Goal: Transaction & Acquisition: Purchase product/service

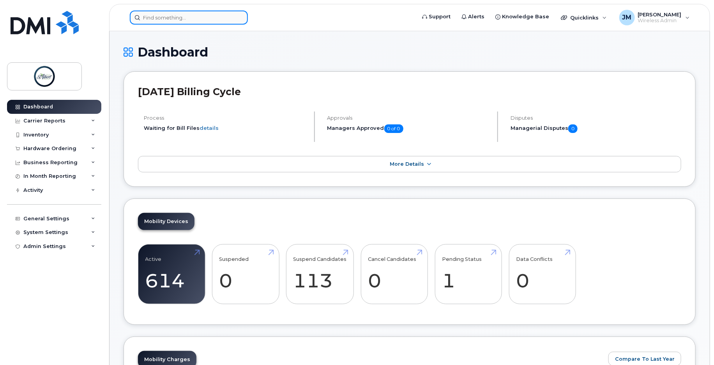
click at [170, 19] on input at bounding box center [189, 18] width 118 height 14
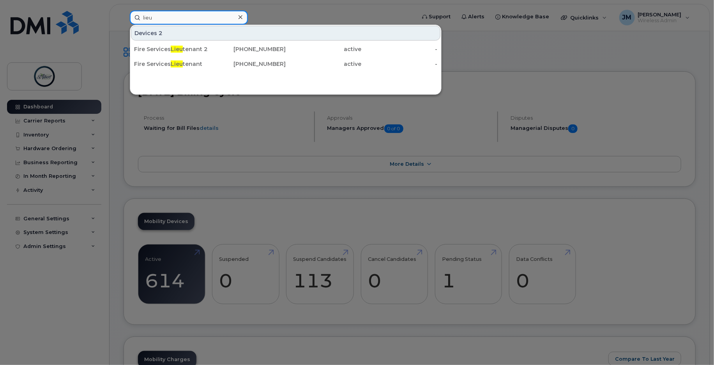
type input "lieu"
click at [624, 44] on div at bounding box center [357, 182] width 714 height 365
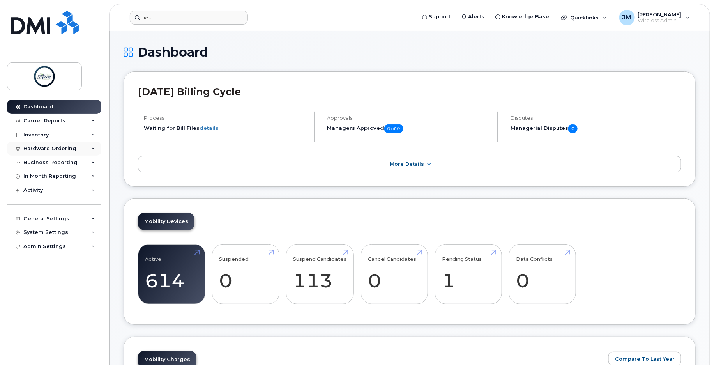
click at [52, 150] on div "Hardware Ordering" at bounding box center [49, 148] width 53 height 6
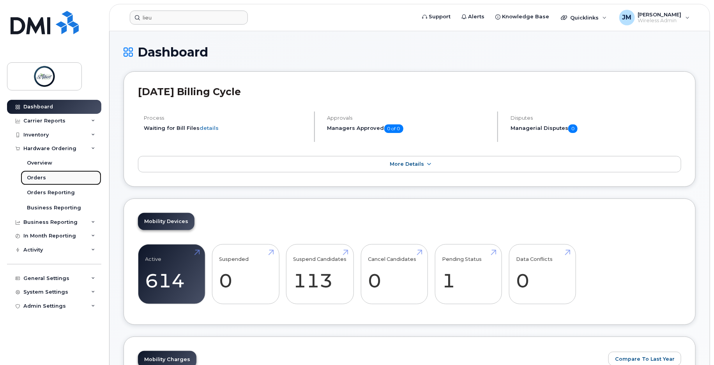
click at [40, 176] on div "Orders" at bounding box center [36, 177] width 19 height 7
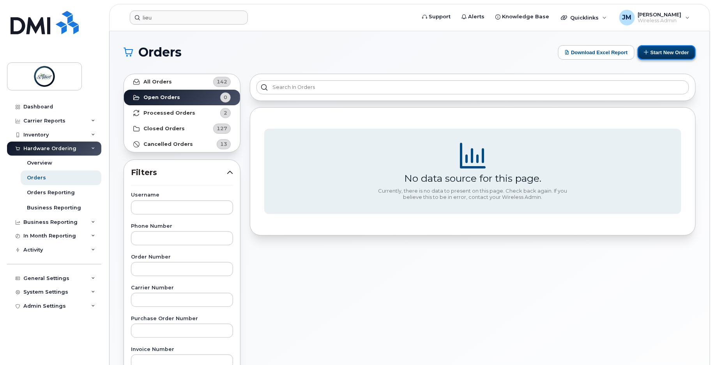
click at [679, 52] on button "Start New Order" at bounding box center [667, 52] width 58 height 14
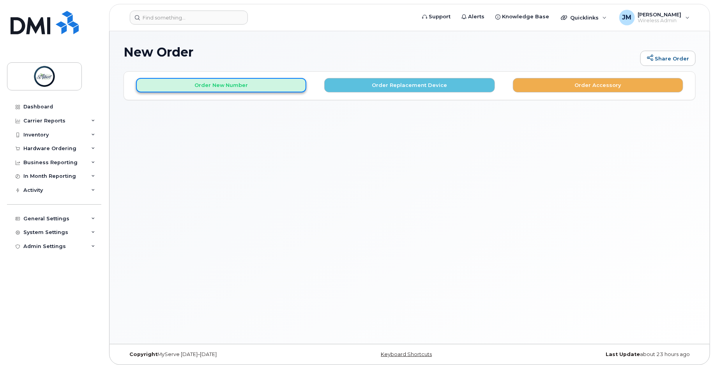
click at [226, 83] on button "Order New Number" at bounding box center [221, 85] width 170 height 14
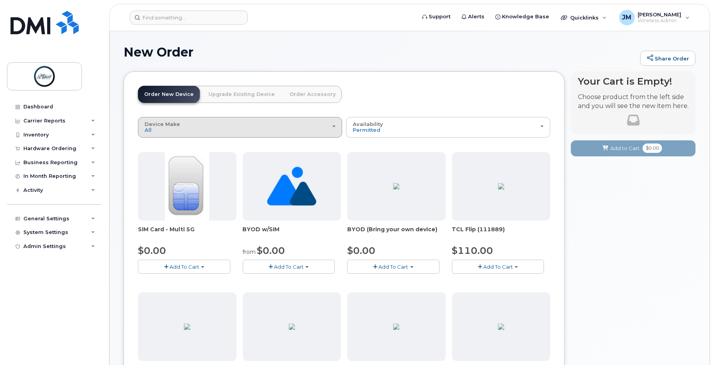
click at [219, 128] on div "Device Make All Aircard Android Cell Phone iPhone Tablet Unknown" at bounding box center [240, 127] width 191 height 12
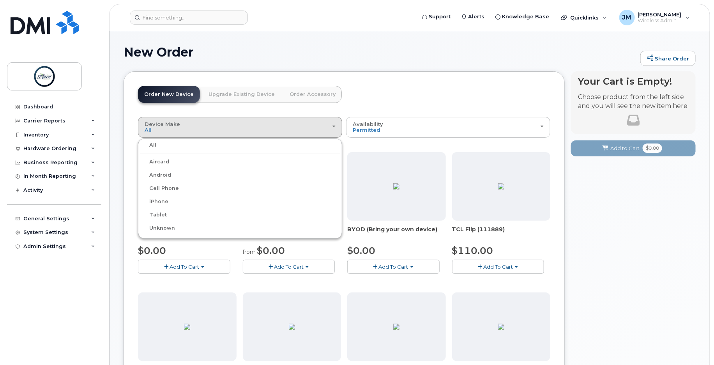
click at [166, 202] on label "iPhone" at bounding box center [154, 201] width 28 height 9
click at [0, 0] on input "iPhone" at bounding box center [0, 0] width 0 height 0
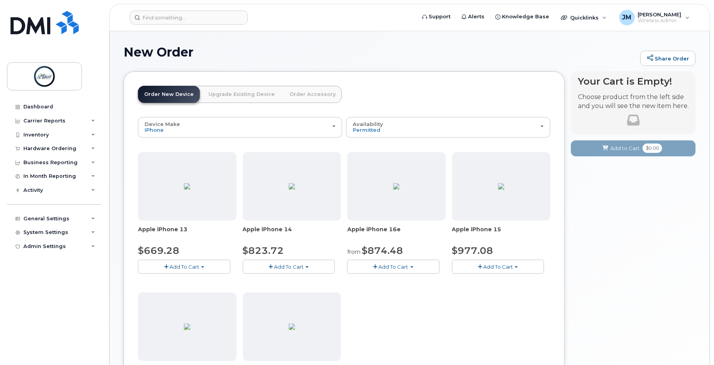
click at [36, 312] on div "Dashboard Carrier Reports Monthly Billing Data Daily Data Pooling Data Behavior…" at bounding box center [55, 226] width 96 height 253
click at [196, 268] on span "Add To Cart" at bounding box center [185, 266] width 30 height 6
click at [196, 292] on link "$669.28 - 30-day activation (128GB model)" at bounding box center [203, 291] width 127 height 10
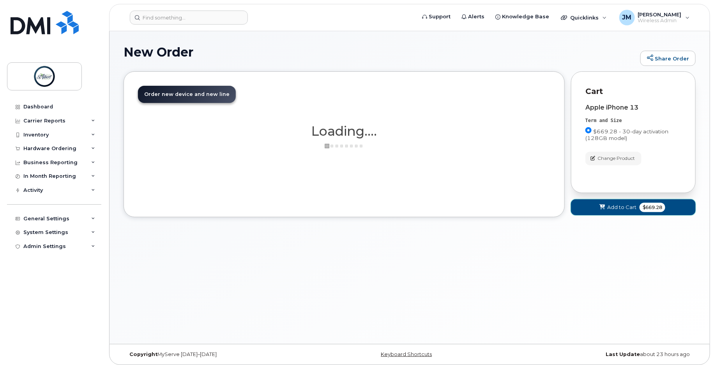
click at [646, 207] on span "$669.28" at bounding box center [653, 207] width 26 height 9
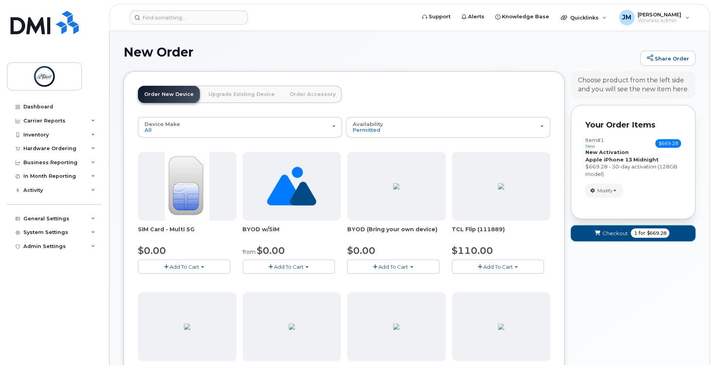
click at [628, 232] on button "Checkout 1 for $669.28" at bounding box center [633, 233] width 125 height 16
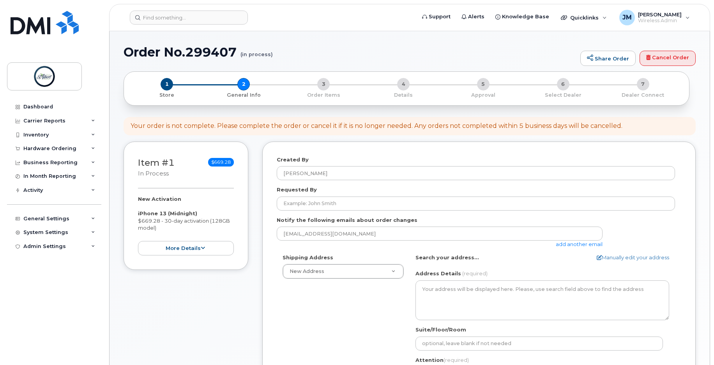
select select
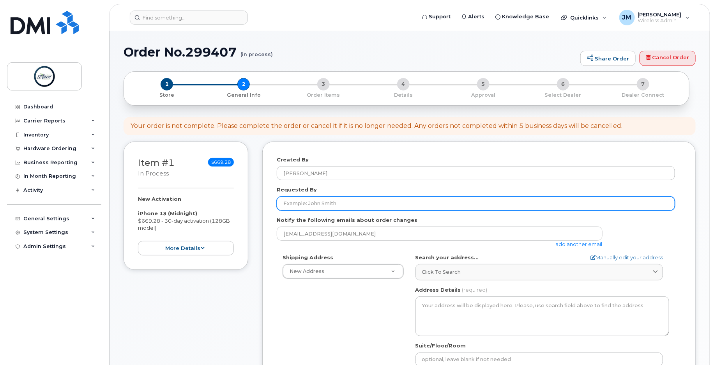
click at [318, 203] on input "Requested By" at bounding box center [476, 203] width 398 height 14
type input "Carly Orton-Rogers"
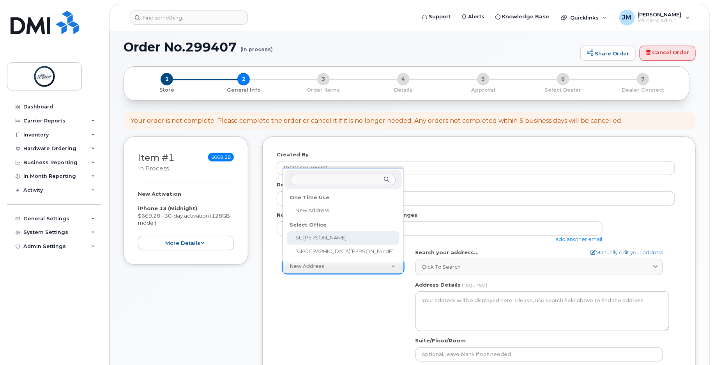
select select
type textarea "5 St Anne St Office 2100 2nd Floor St. Albert Place (City Hall) St. Albert Albe…"
type input "[PERSON_NAME]"
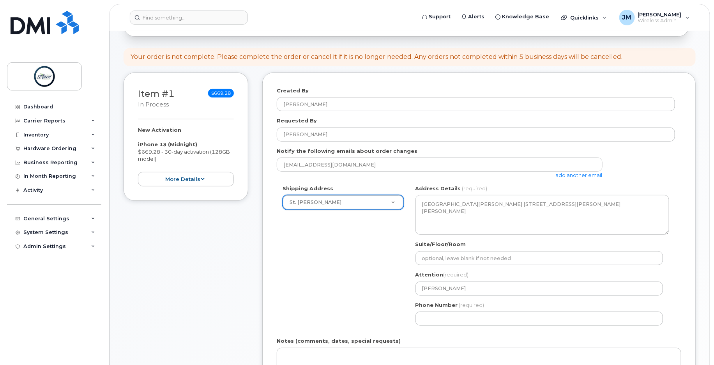
scroll to position [110, 0]
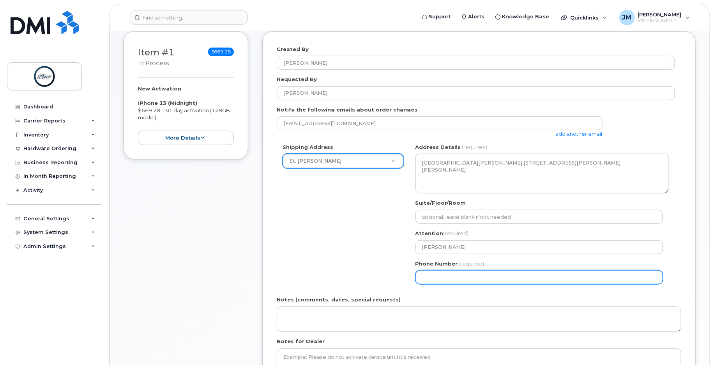
click at [433, 279] on input "Phone Number" at bounding box center [538, 277] width 247 height 14
select select
type input "587340375"
select select
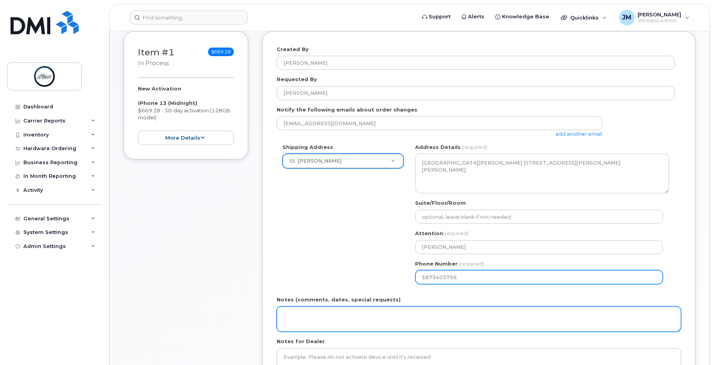
type input "5873403756"
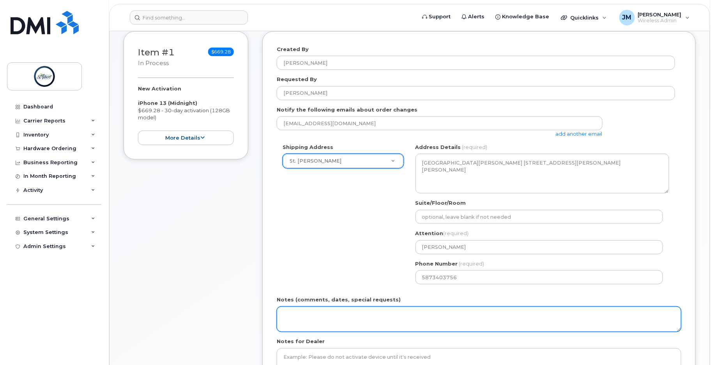
click at [317, 322] on textarea "Notes (comments, dates, special requests)" at bounding box center [479, 319] width 405 height 26
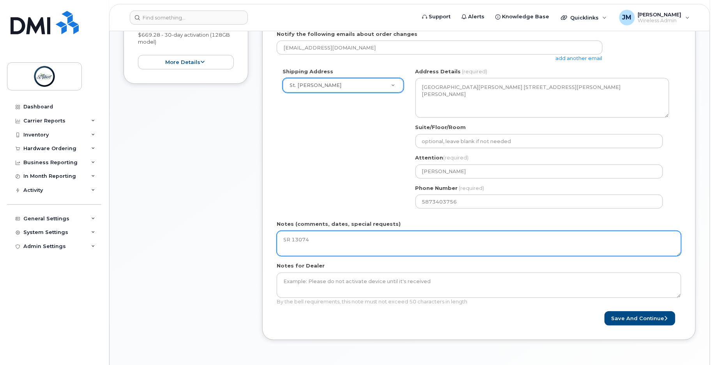
scroll to position [269, 0]
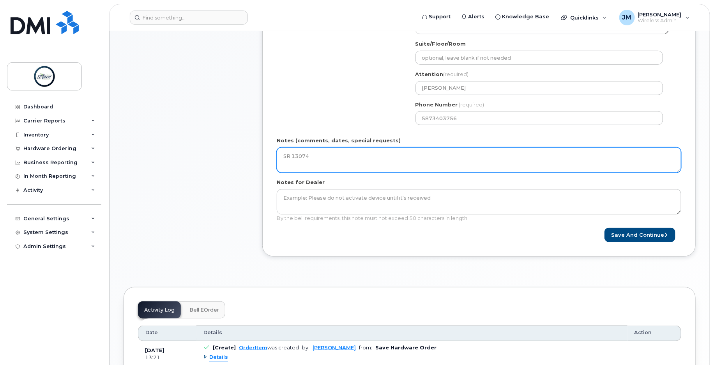
type textarea "SR 13074"
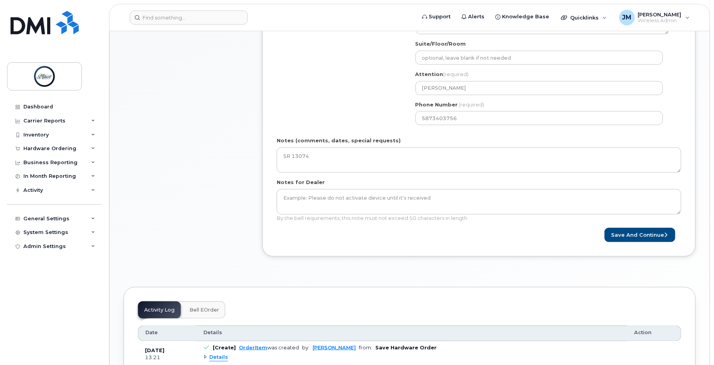
click at [380, 266] on div "Created By Jayden Melnychuk Requested By Carly Orton-Rogers Notify the followin…" at bounding box center [478, 70] width 433 height 396
click at [629, 237] on button "Save and Continue" at bounding box center [640, 235] width 71 height 14
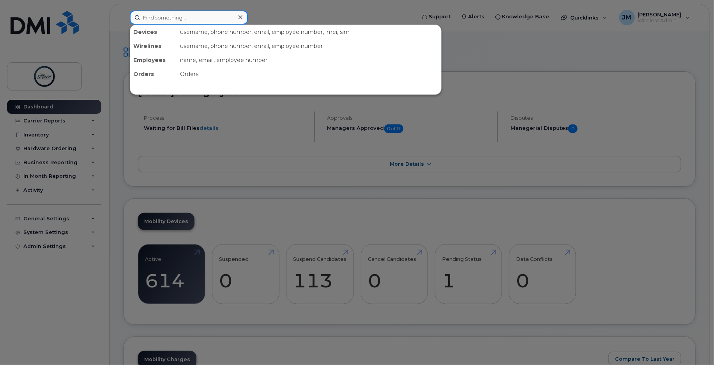
click at [173, 18] on input at bounding box center [189, 18] width 118 height 14
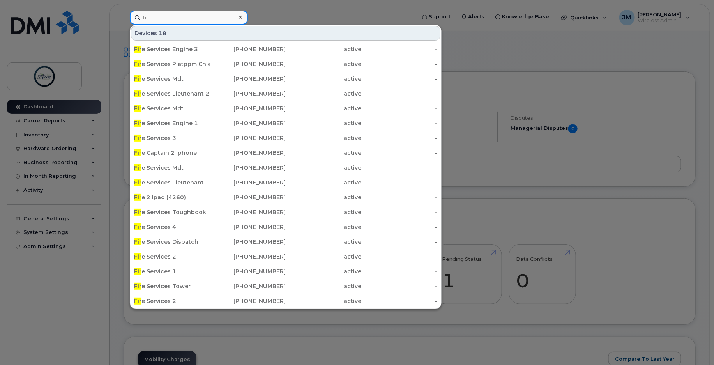
type input "f"
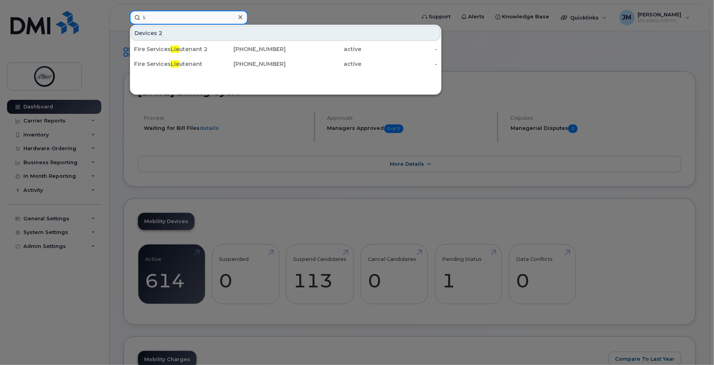
type input "l"
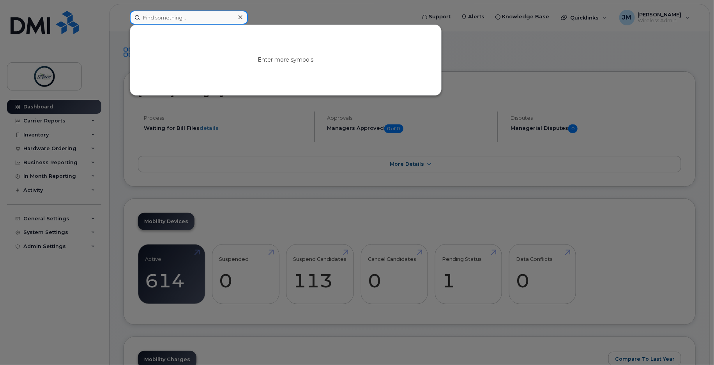
click at [175, 16] on input at bounding box center [189, 18] width 118 height 14
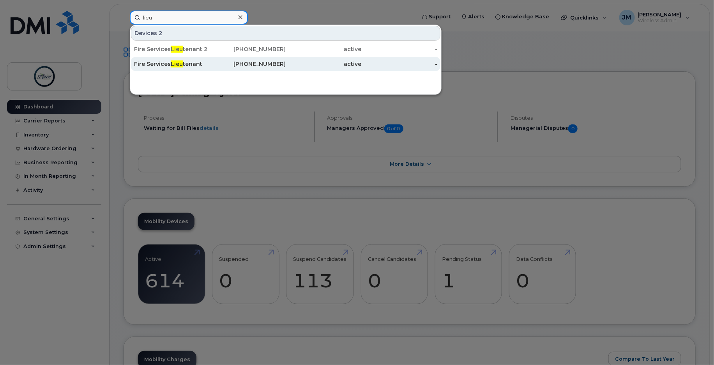
type input "lieu"
click at [210, 59] on div "Fire Services Lieu tenant" at bounding box center [248, 64] width 76 height 14
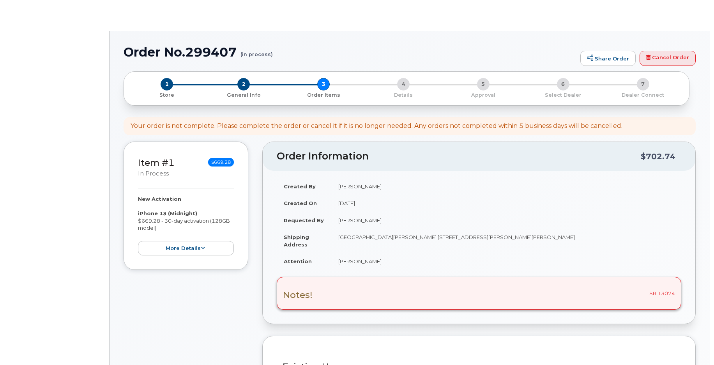
select select
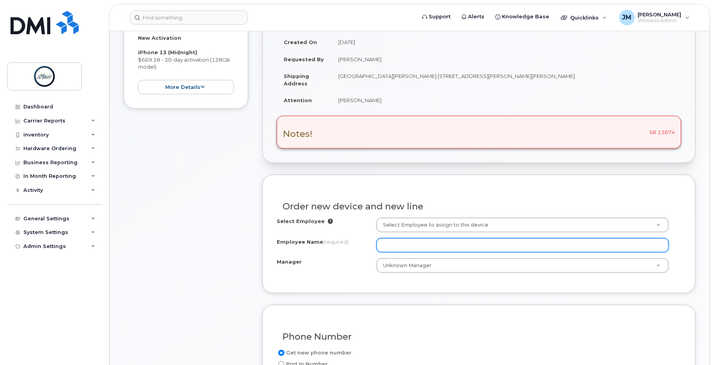
scroll to position [166, 0]
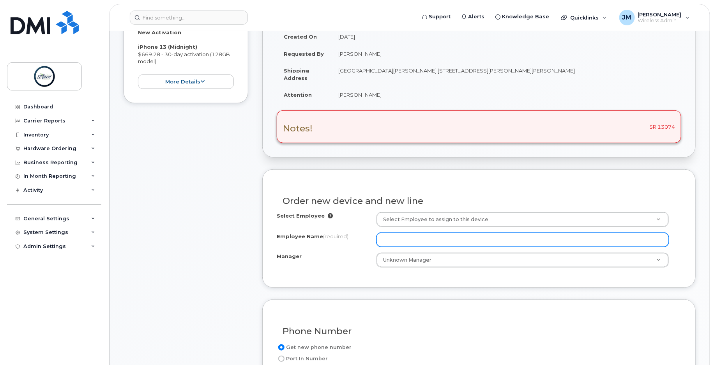
click at [412, 242] on input "Employee Name (required)" at bounding box center [523, 240] width 293 height 14
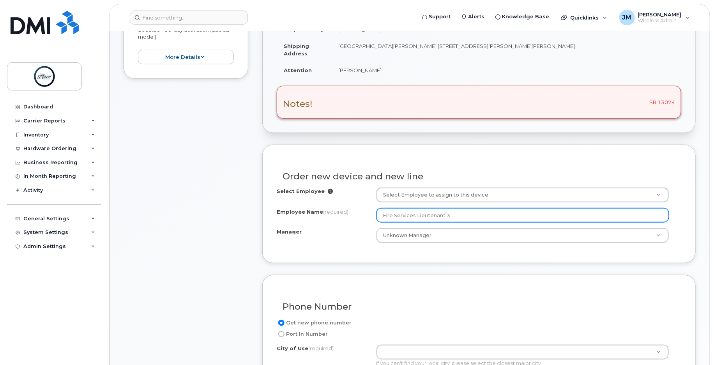
scroll to position [205, 0]
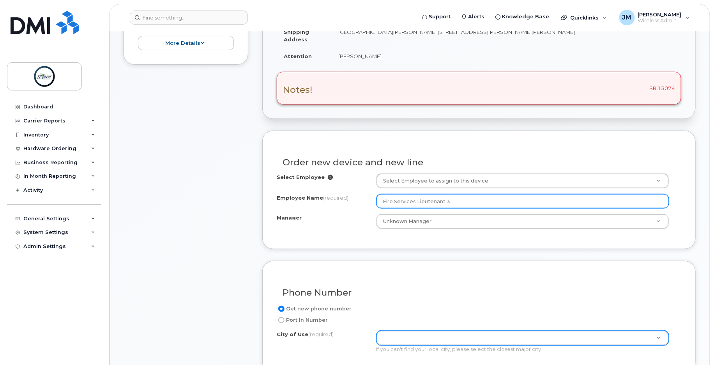
type input "Fire Services Lieutenant 3"
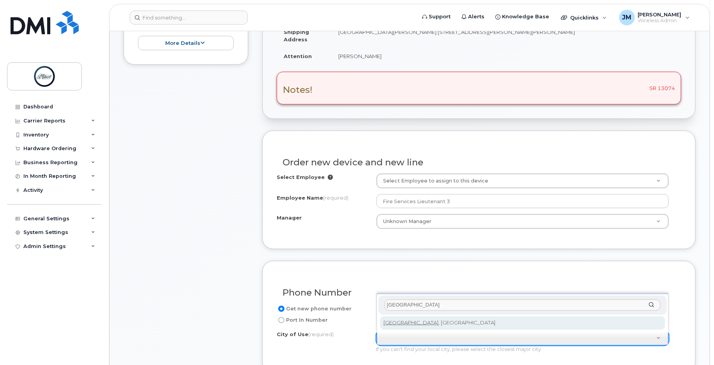
type input "[GEOGRAPHIC_DATA]"
type input "182"
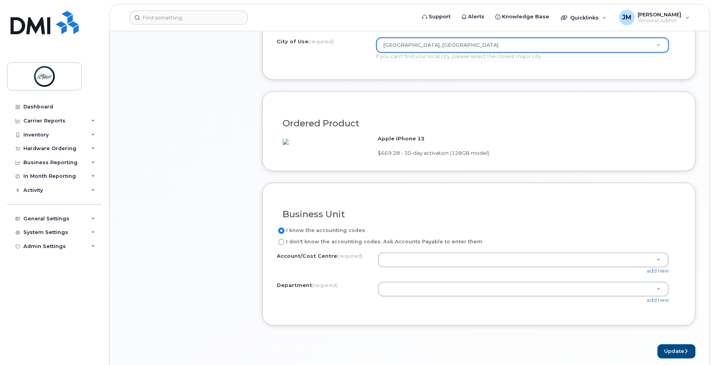
scroll to position [539, 0]
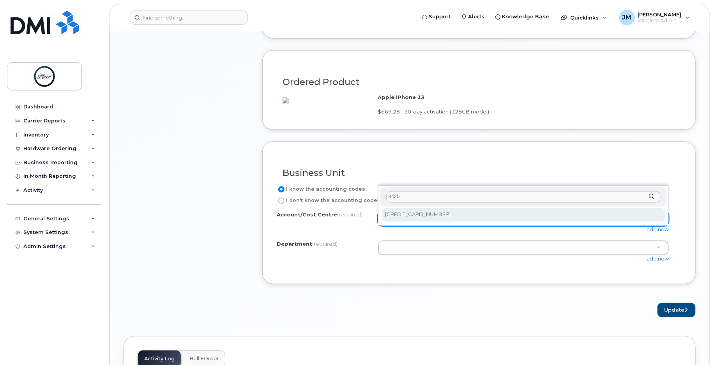
type input "3425"
select select "6404 3425 1261 100"
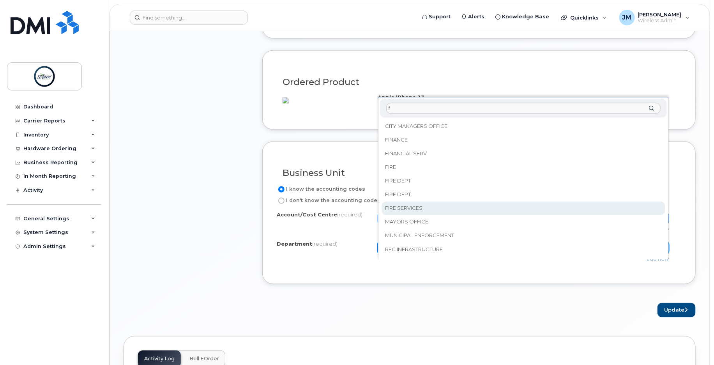
type input "f"
select select "FIRE SERVICES"
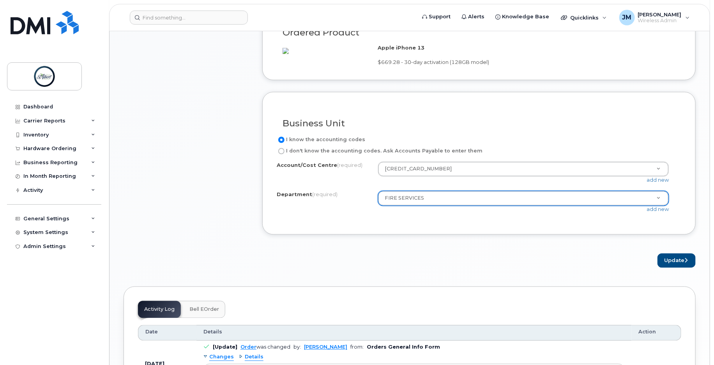
scroll to position [608, 0]
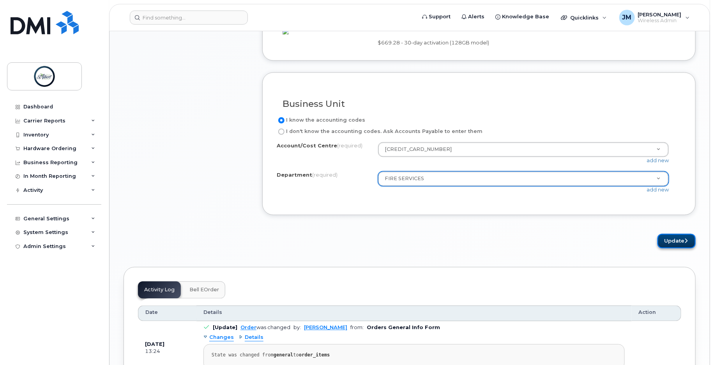
click at [668, 248] on button "Update" at bounding box center [677, 241] width 38 height 14
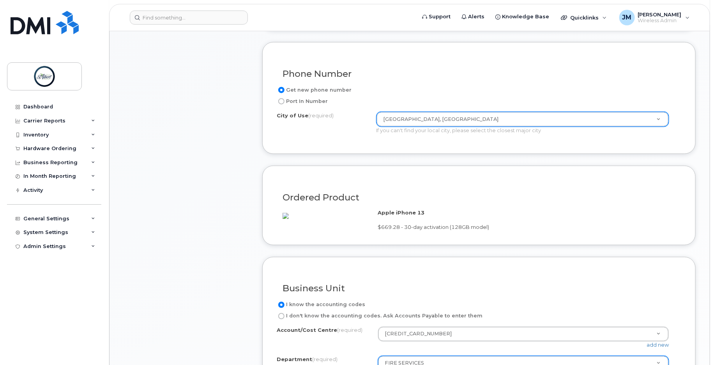
scroll to position [412, 0]
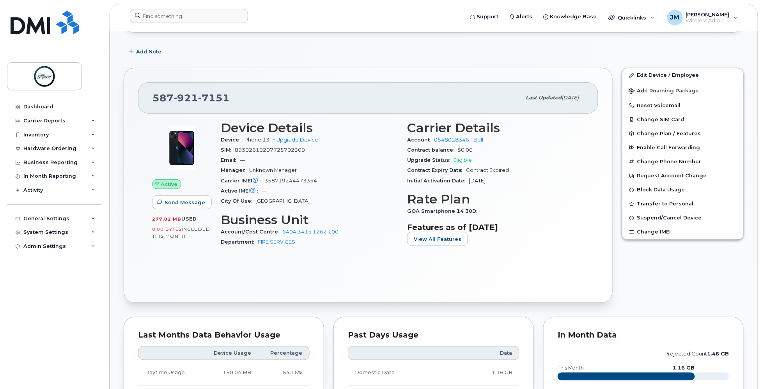
scroll to position [139, 0]
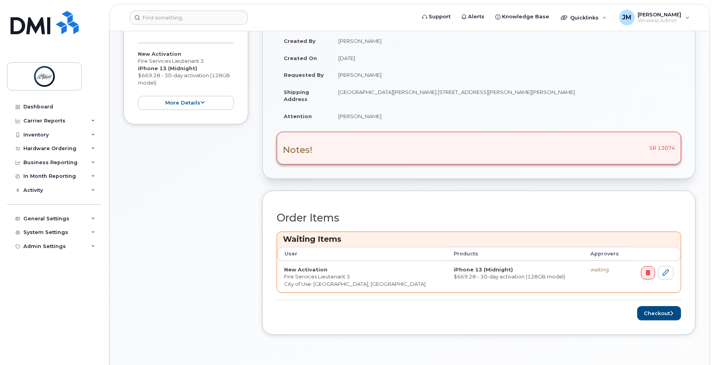
scroll to position [262, 0]
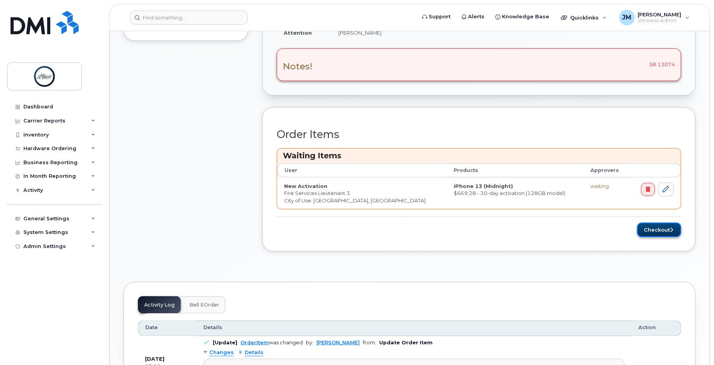
click at [653, 232] on button "Checkout" at bounding box center [659, 230] width 44 height 14
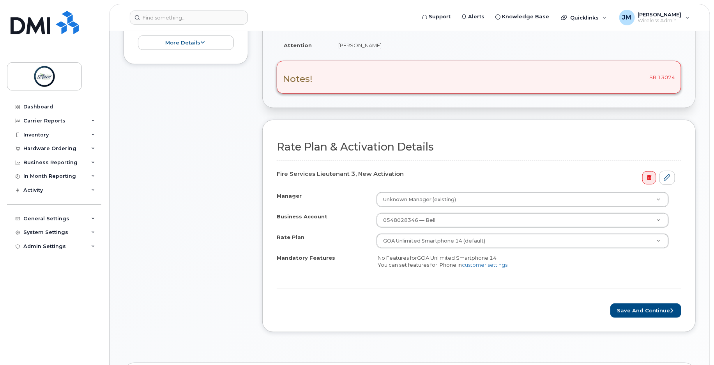
scroll to position [225, 0]
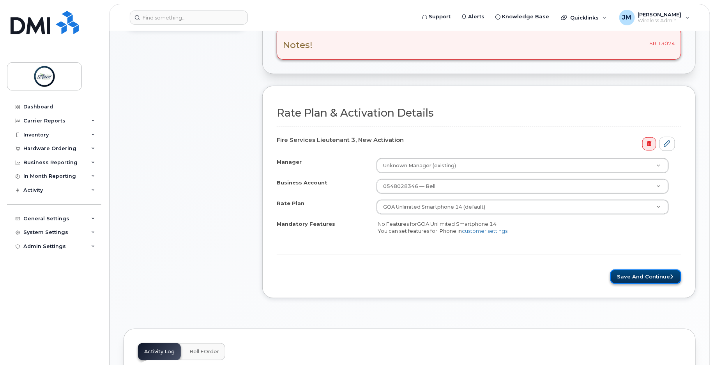
click at [645, 279] on button "Save and Continue" at bounding box center [645, 276] width 71 height 14
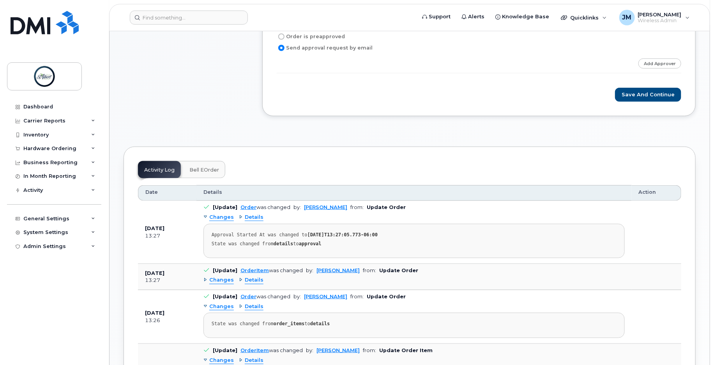
scroll to position [313, 0]
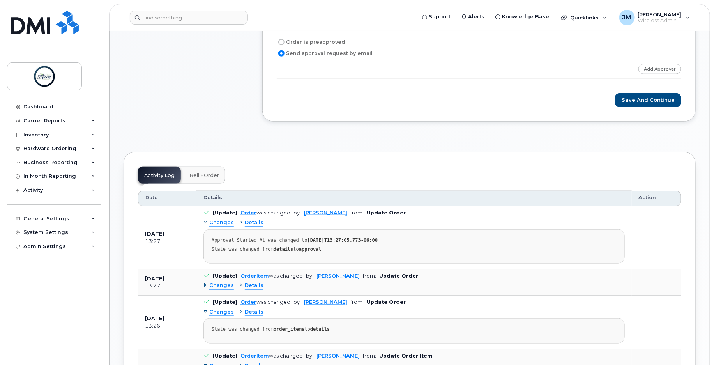
click at [283, 41] on input "Order is preapproved" at bounding box center [281, 42] width 6 height 6
radio input "true"
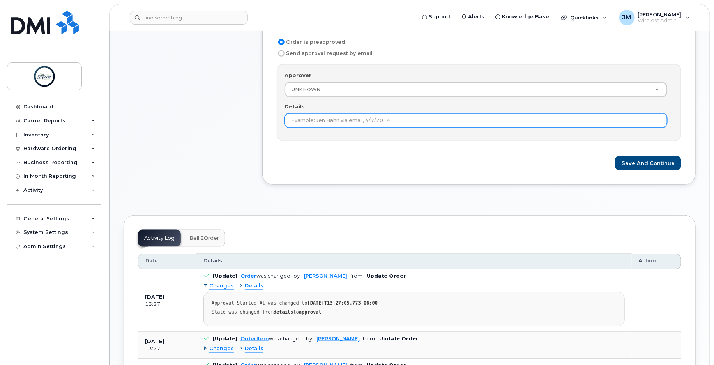
click at [342, 122] on input "Details" at bounding box center [476, 120] width 383 height 14
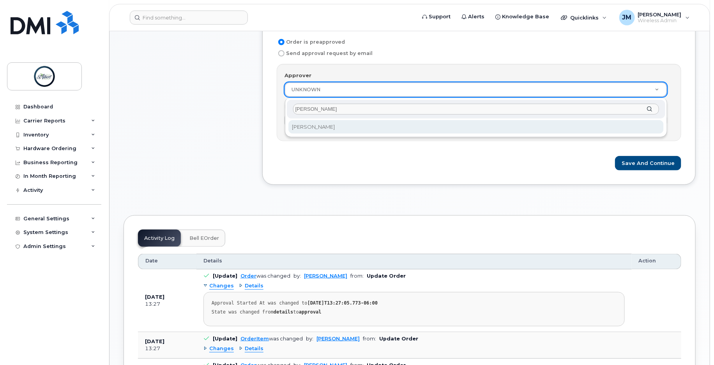
type input "mindy"
select select "2008719"
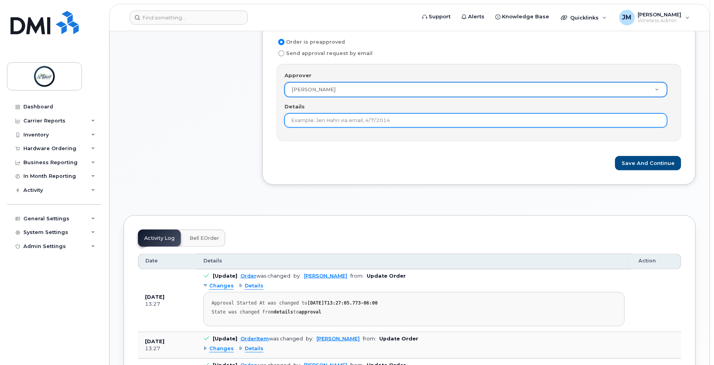
click at [329, 123] on input "Details" at bounding box center [476, 120] width 383 height 14
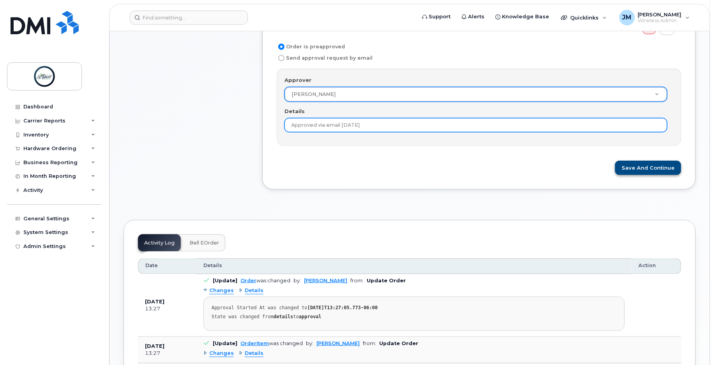
type input "Approved via email 8/22/2025"
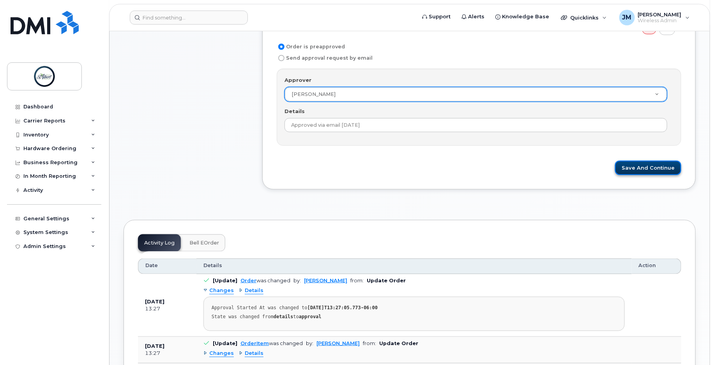
click at [645, 172] on button "Save and Continue" at bounding box center [648, 168] width 66 height 14
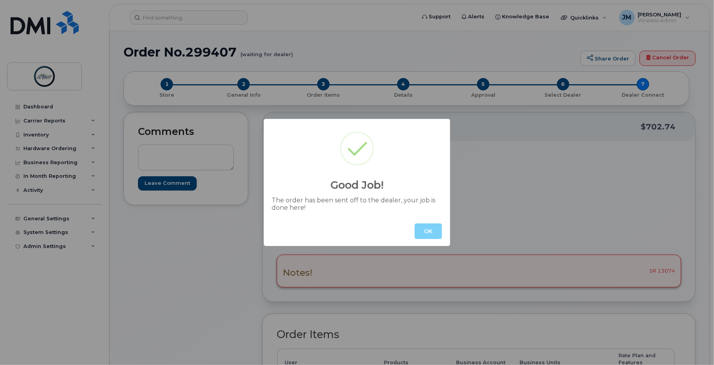
scroll to position [5, 0]
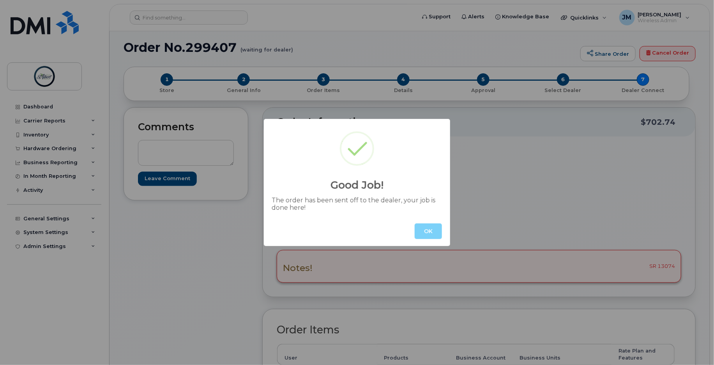
click at [437, 230] on button "OK" at bounding box center [428, 231] width 27 height 16
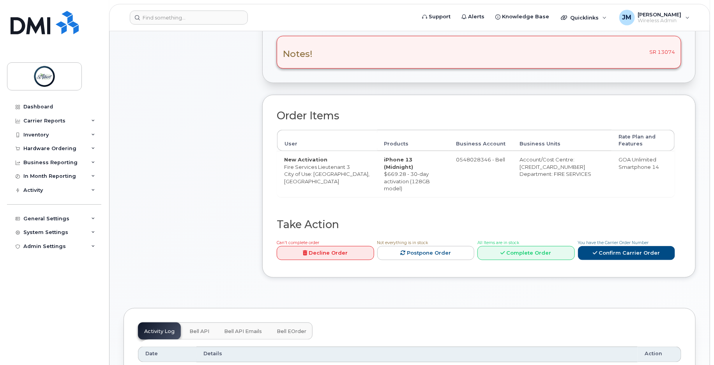
scroll to position [235, 0]
